Goal: Find specific page/section: Find specific page/section

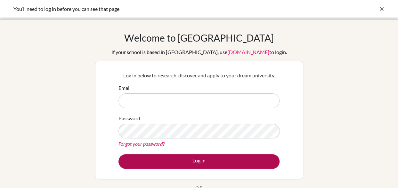
type input "[EMAIL_ADDRESS][DOMAIN_NAME]"
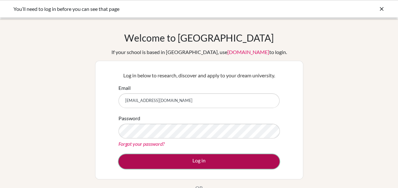
click at [218, 160] on button "Log in" at bounding box center [198, 161] width 161 height 15
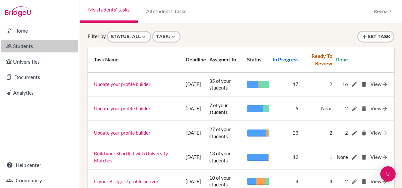
click at [38, 44] on link "Students" at bounding box center [39, 46] width 77 height 13
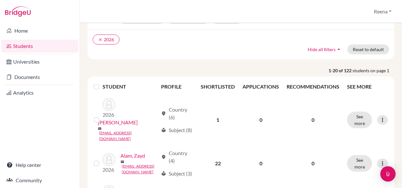
scroll to position [42, 0]
